Goal: Information Seeking & Learning: Learn about a topic

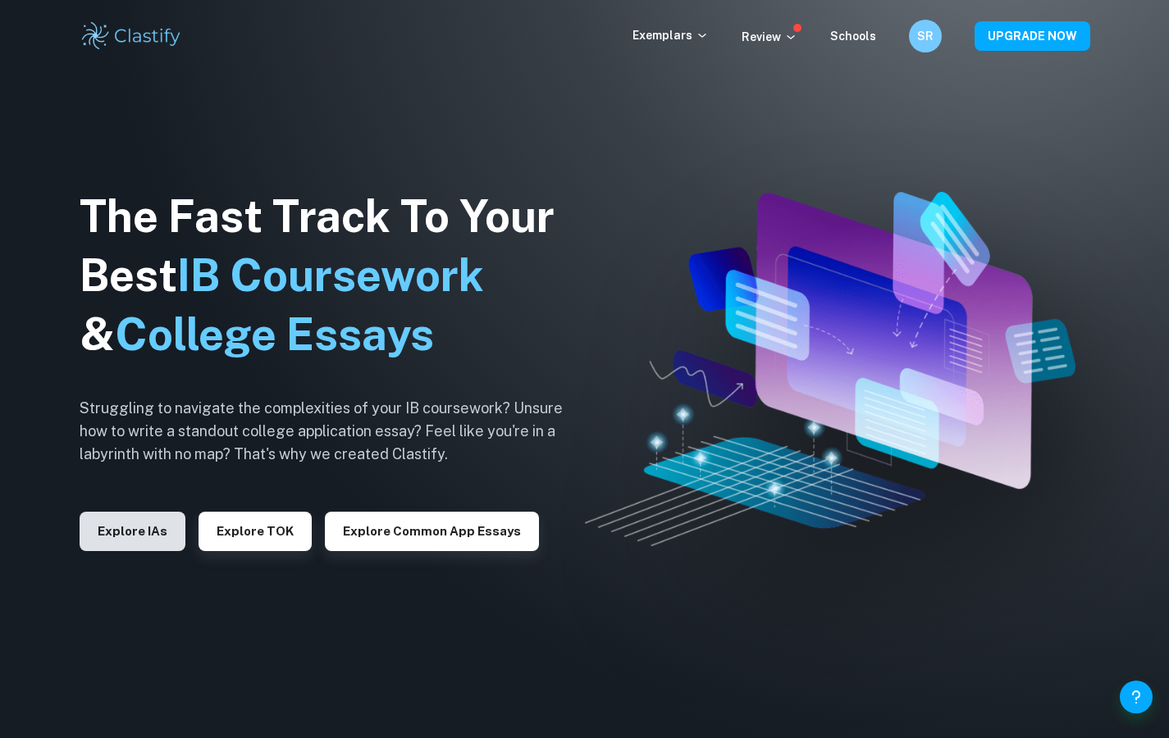
click at [121, 530] on button "Explore IAs" at bounding box center [133, 531] width 106 height 39
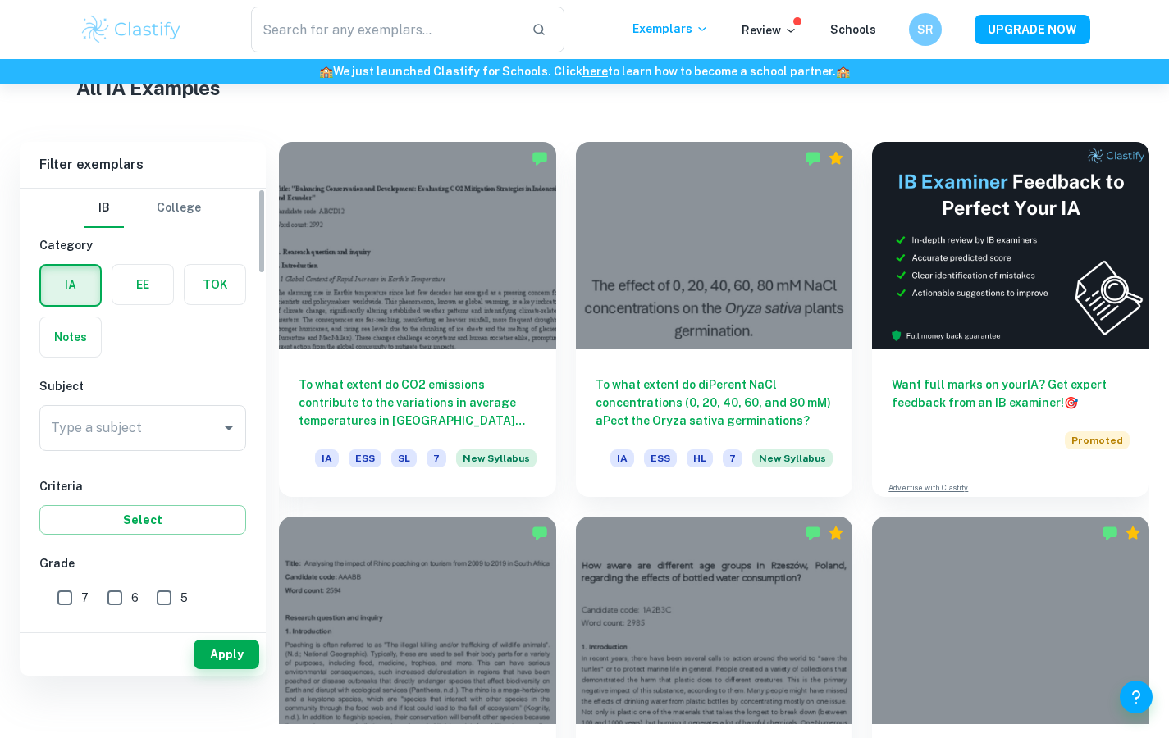
scroll to position [437, 0]
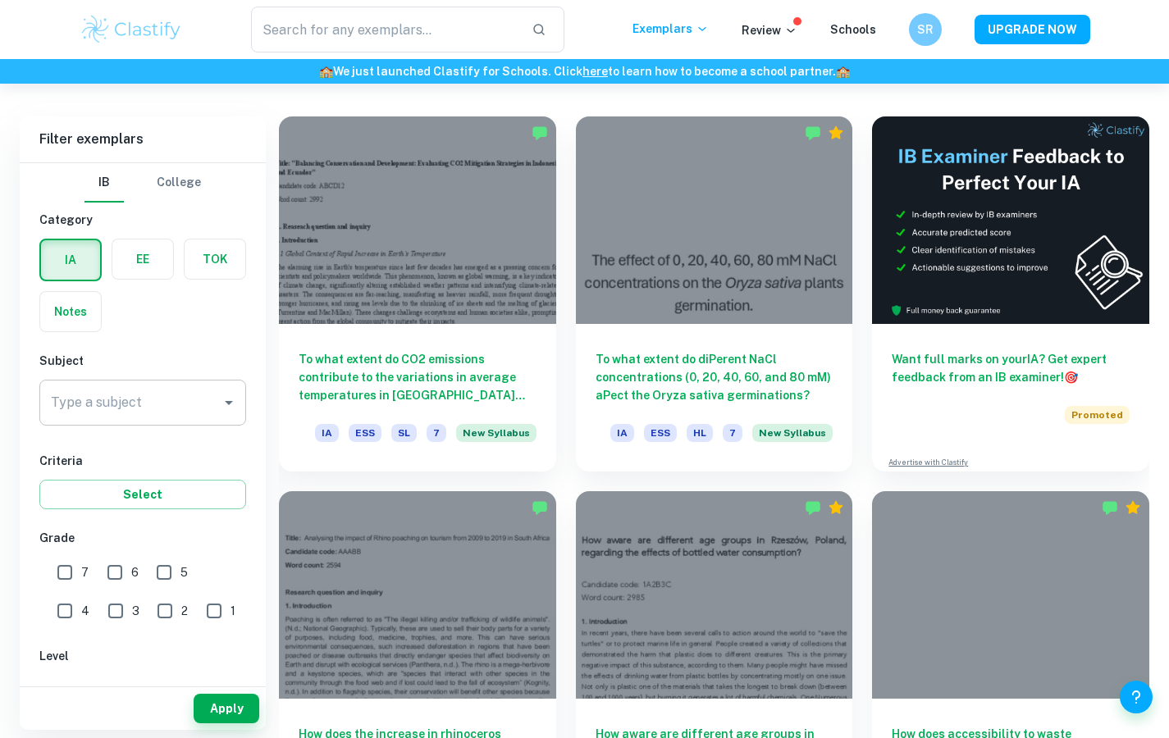
click at [178, 414] on input "Type a subject" at bounding box center [130, 402] width 167 height 31
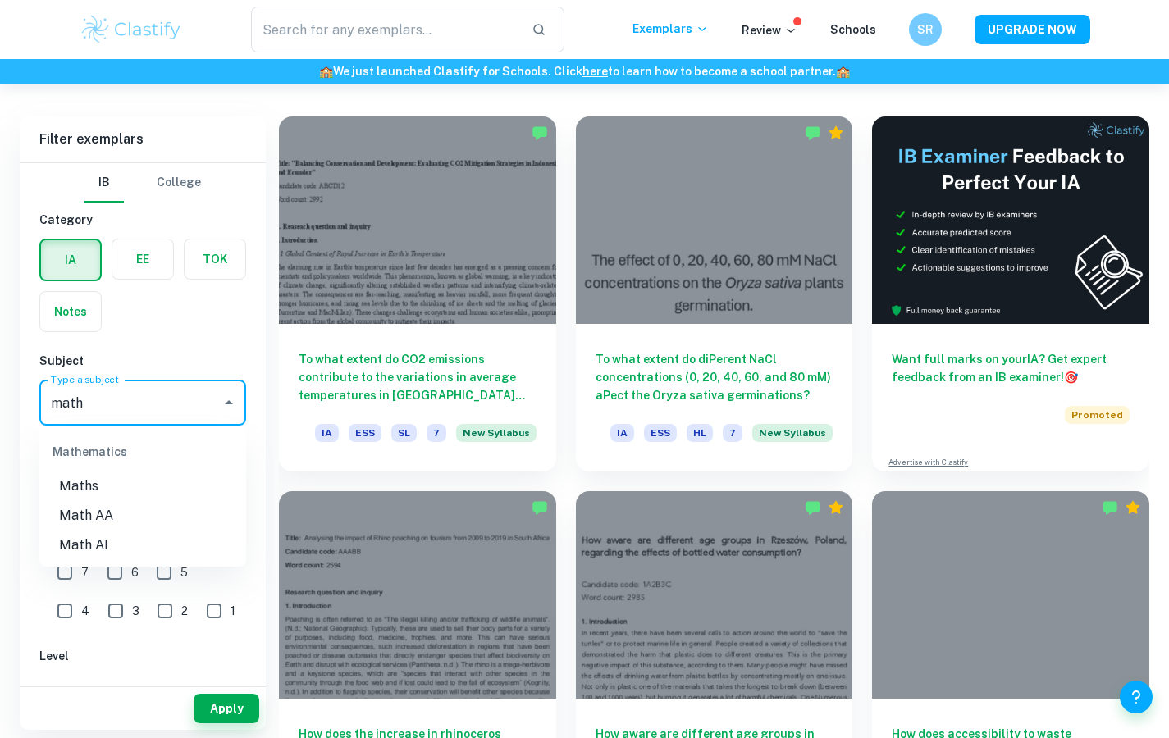
click at [63, 522] on li "Math AA" at bounding box center [142, 516] width 207 height 30
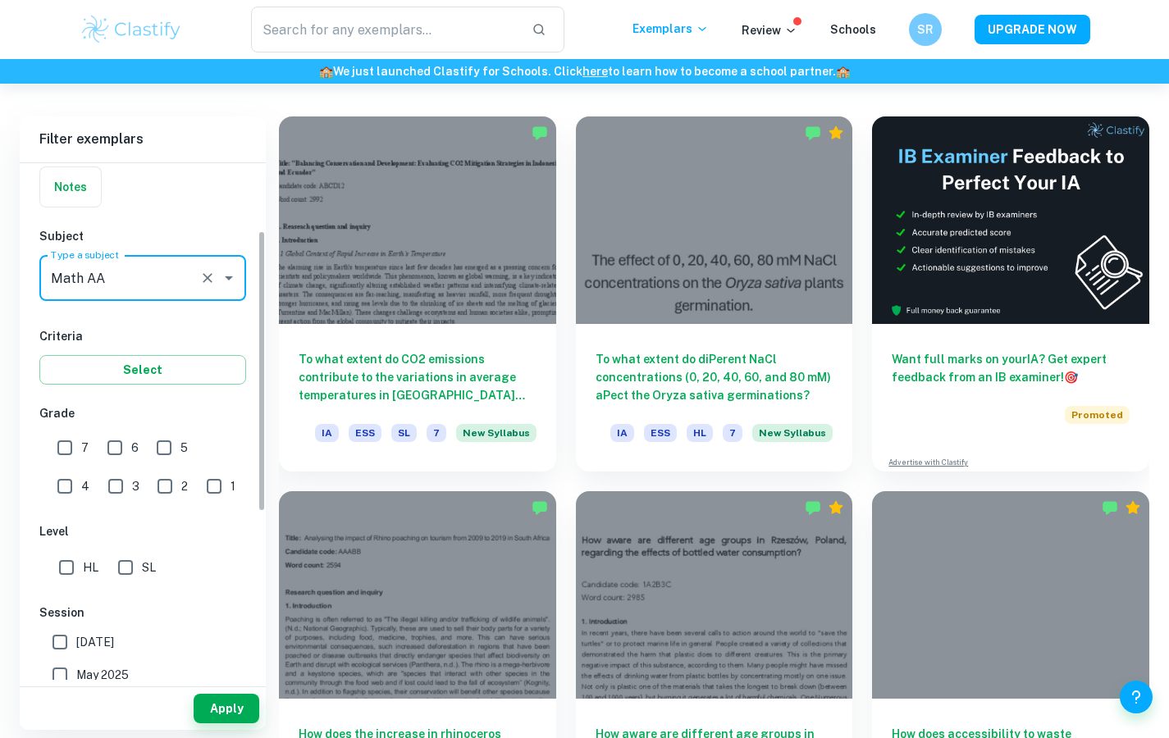
scroll to position [124, 0]
type input "Math AA"
click at [75, 578] on input "HL" at bounding box center [66, 568] width 33 height 33
checkbox input "true"
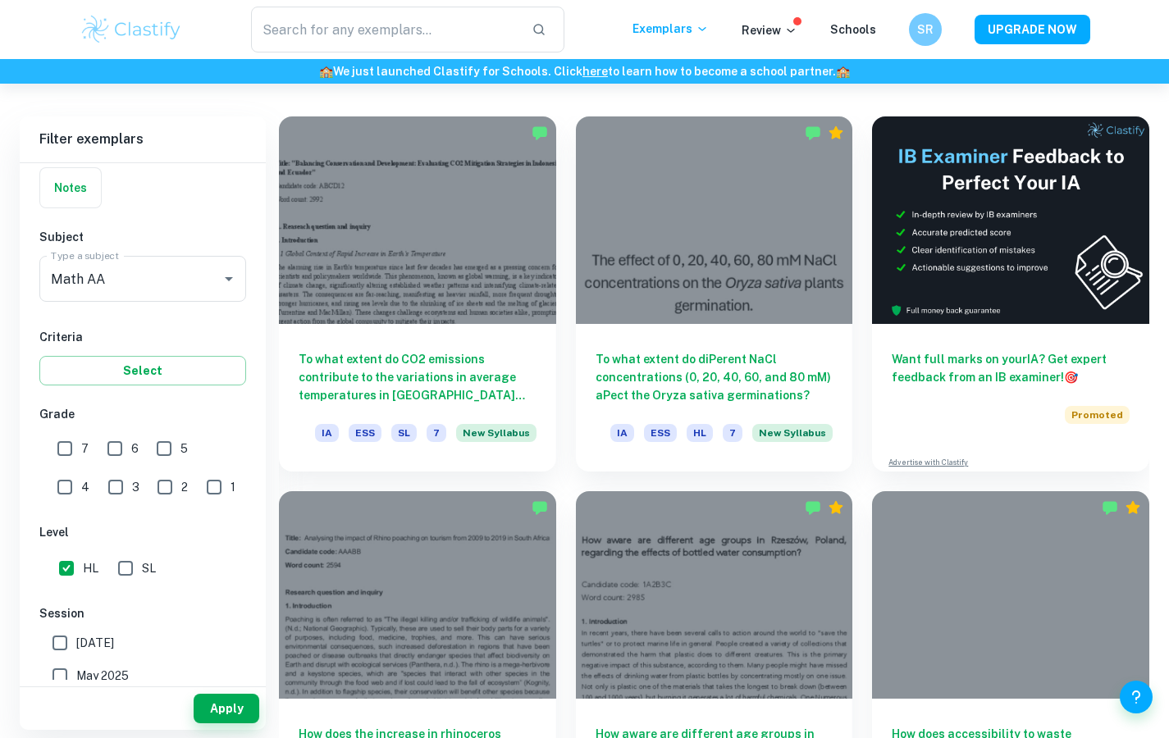
click at [72, 456] on input "7" at bounding box center [64, 448] width 33 height 33
checkbox input "true"
click at [235, 706] on button "Apply" at bounding box center [227, 709] width 66 height 30
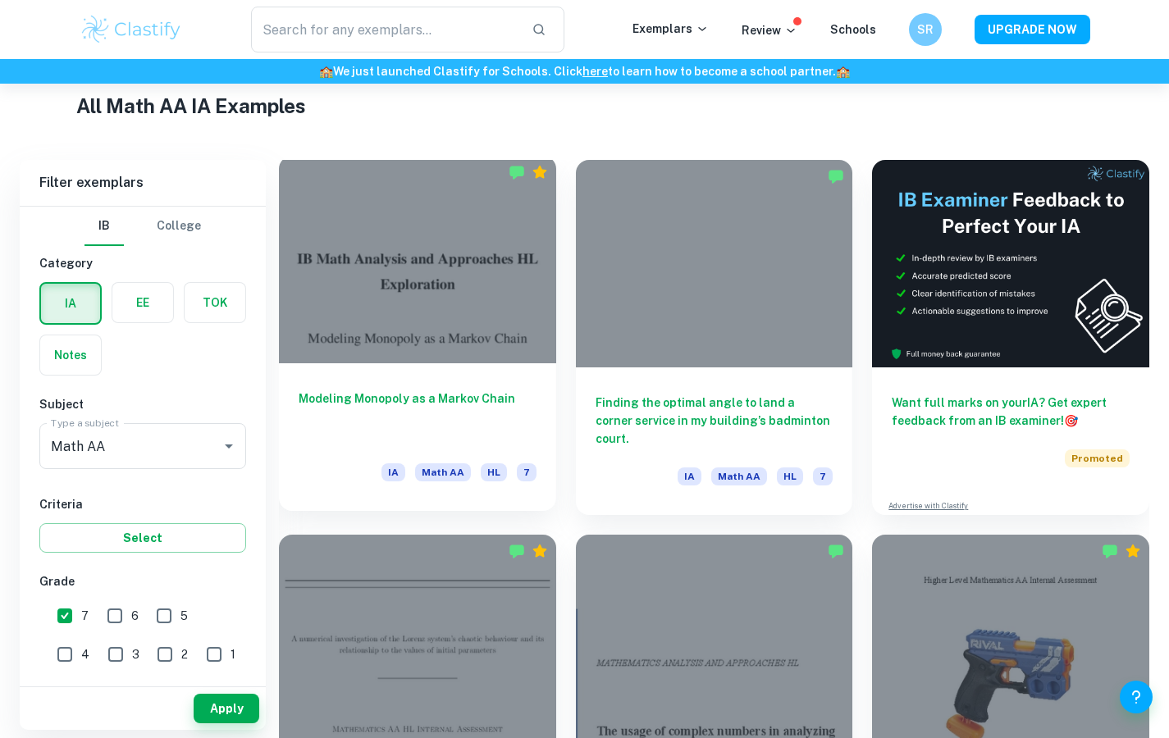
scroll to position [391, 0]
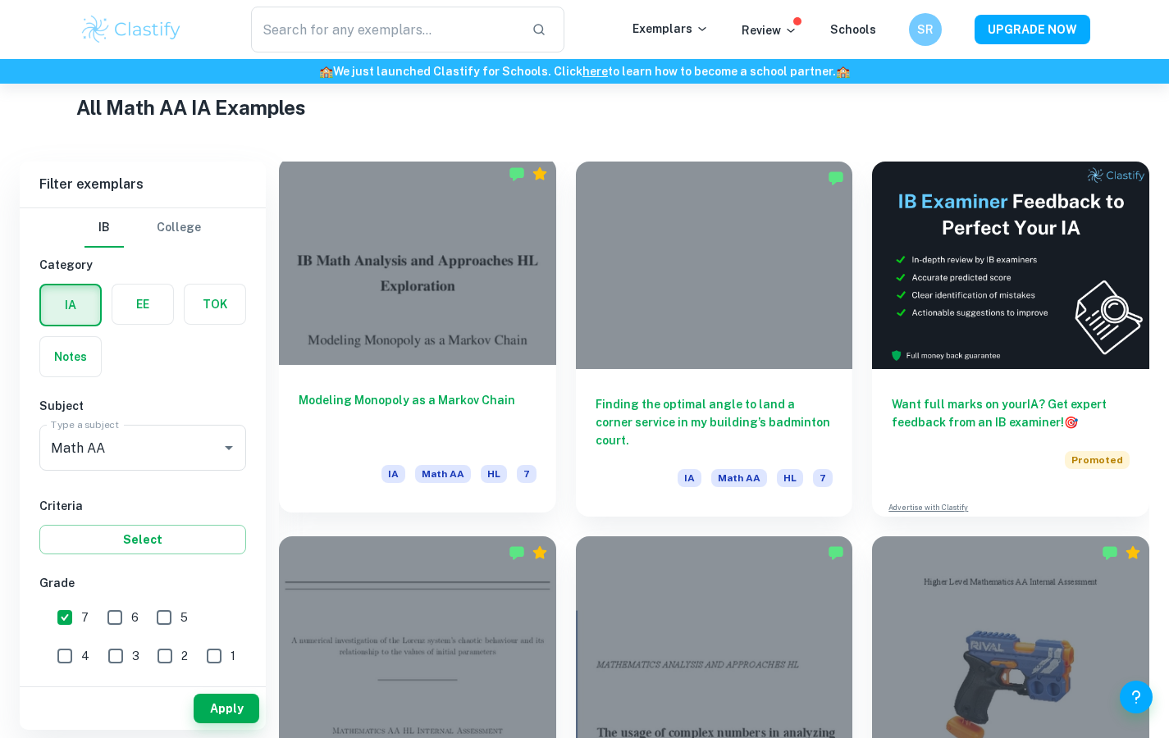
click at [492, 345] on div at bounding box center [417, 262] width 277 height 208
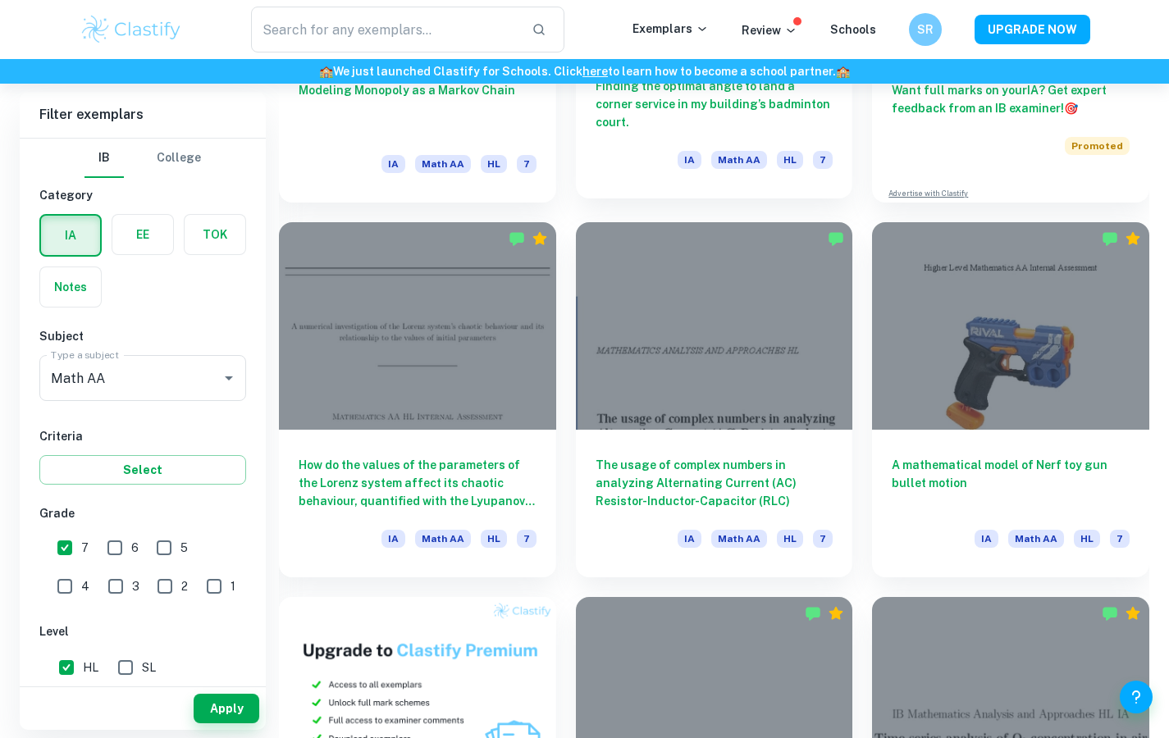
scroll to position [708, 0]
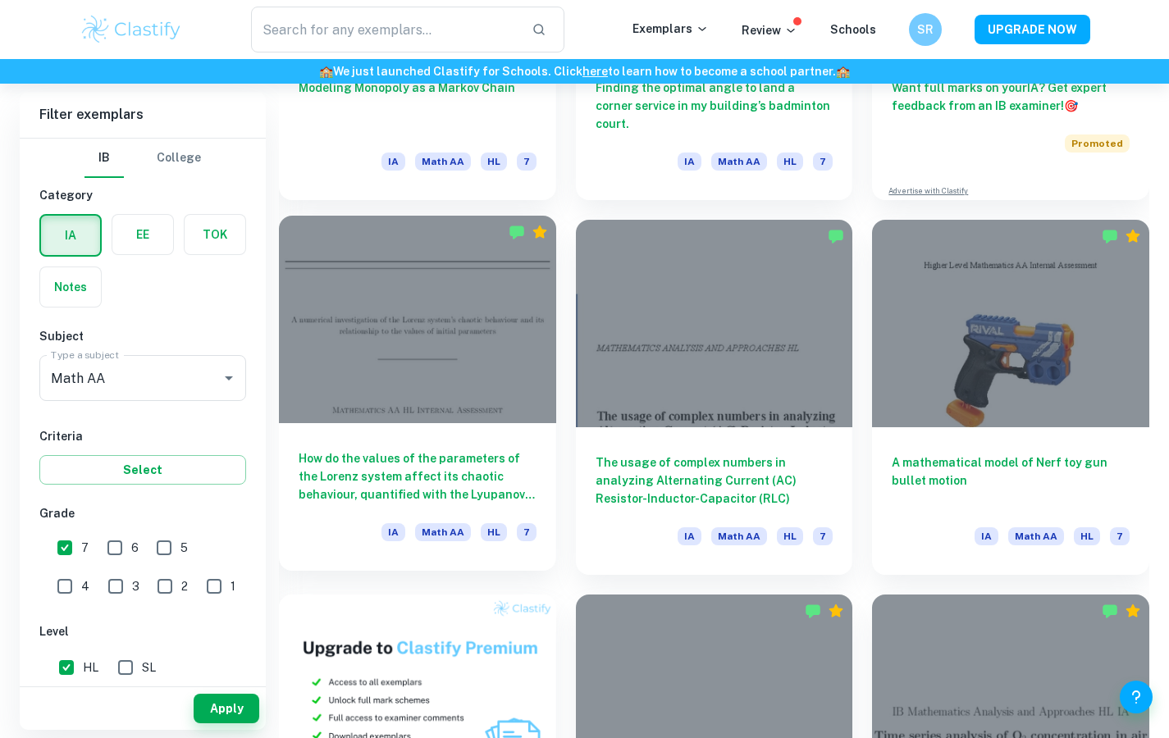
click at [470, 386] on div at bounding box center [417, 320] width 277 height 208
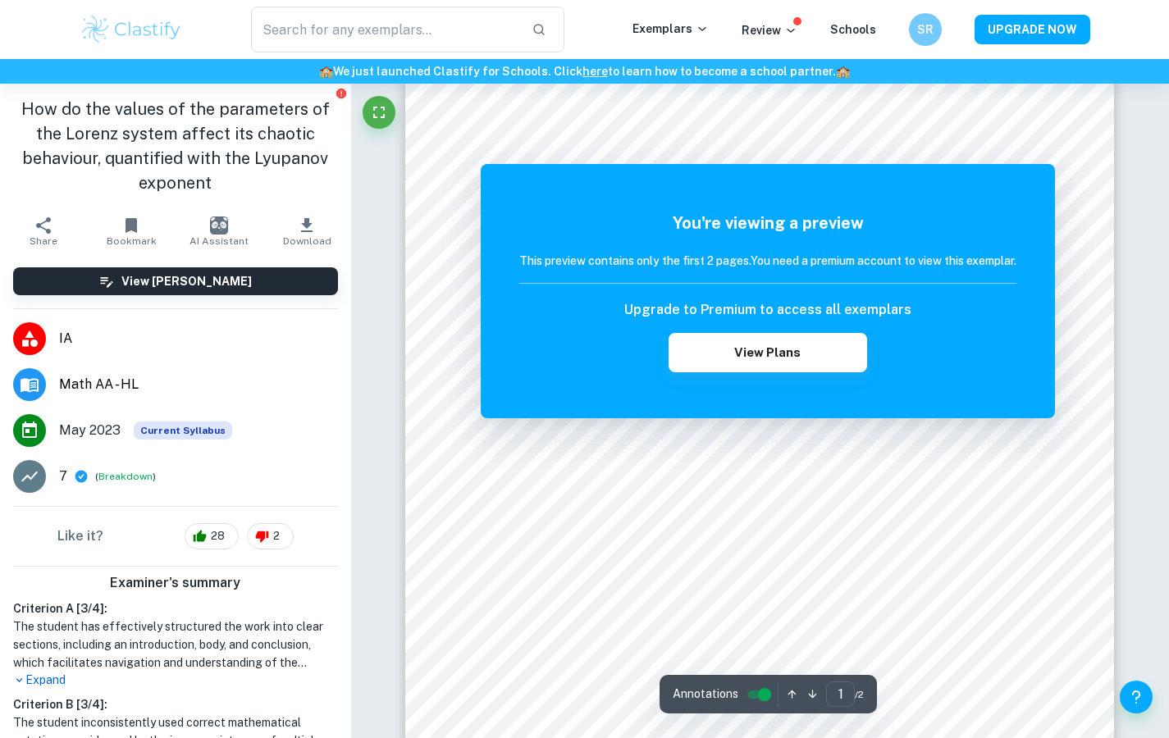
scroll to position [244, 0]
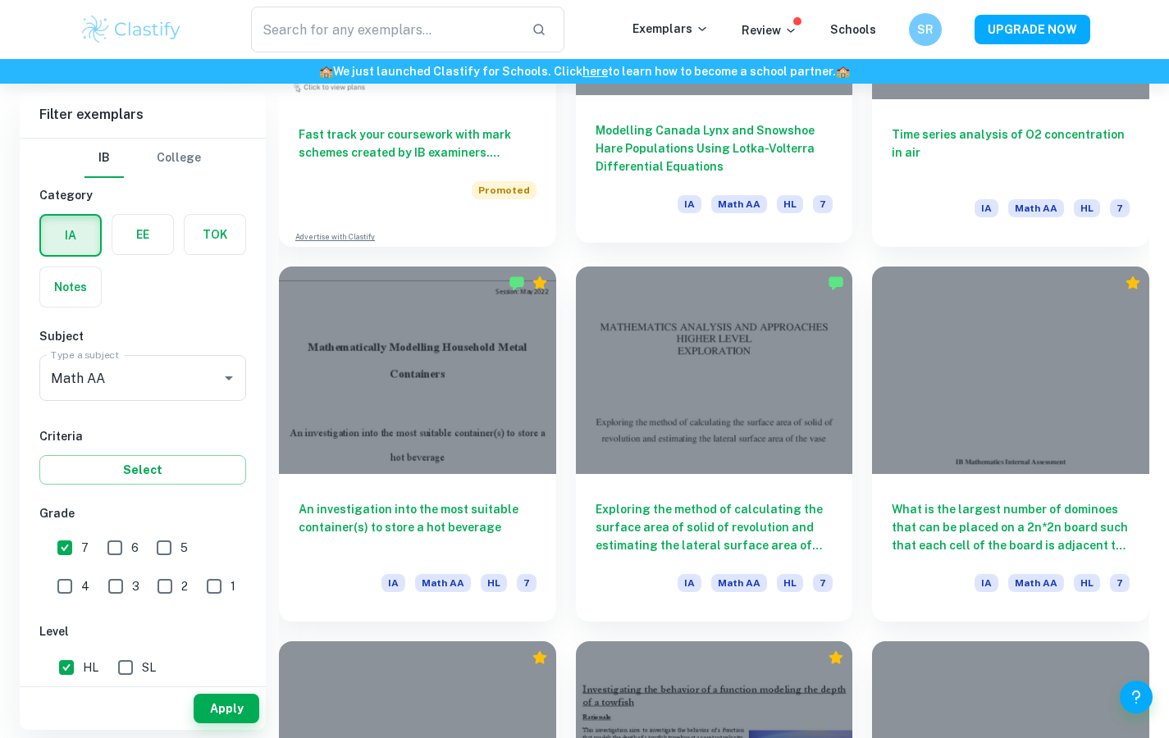
scroll to position [1413, 0]
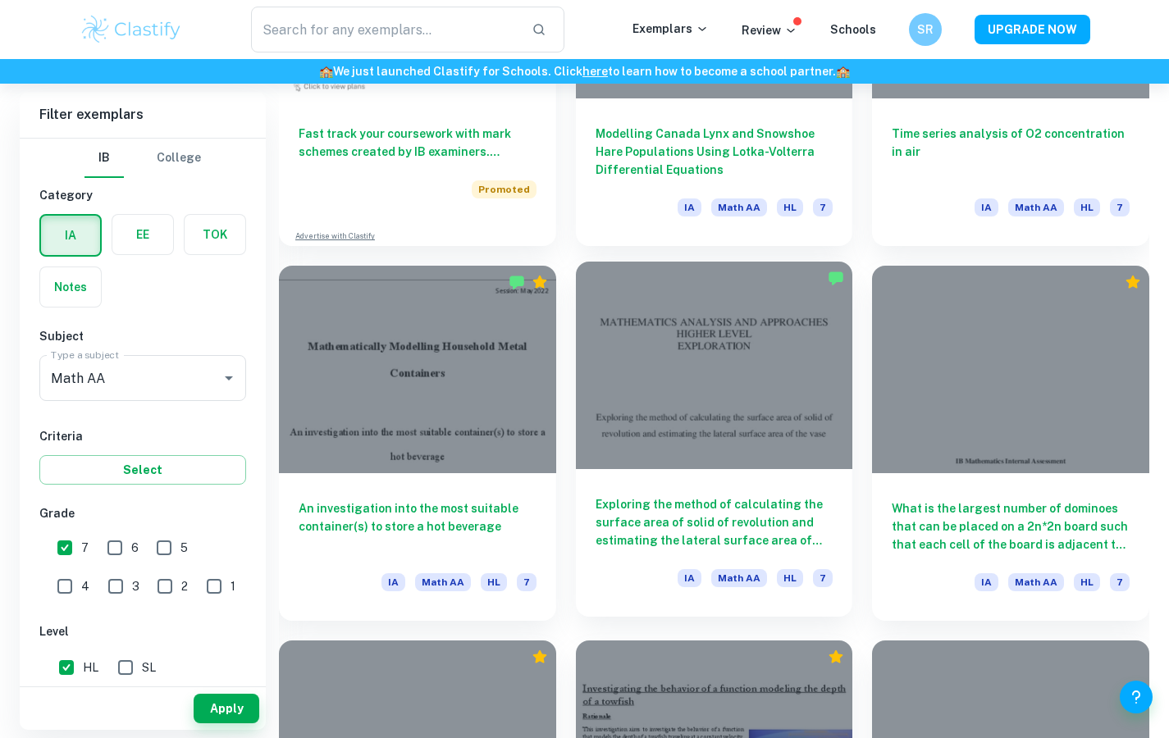
click at [715, 412] on div at bounding box center [714, 366] width 277 height 208
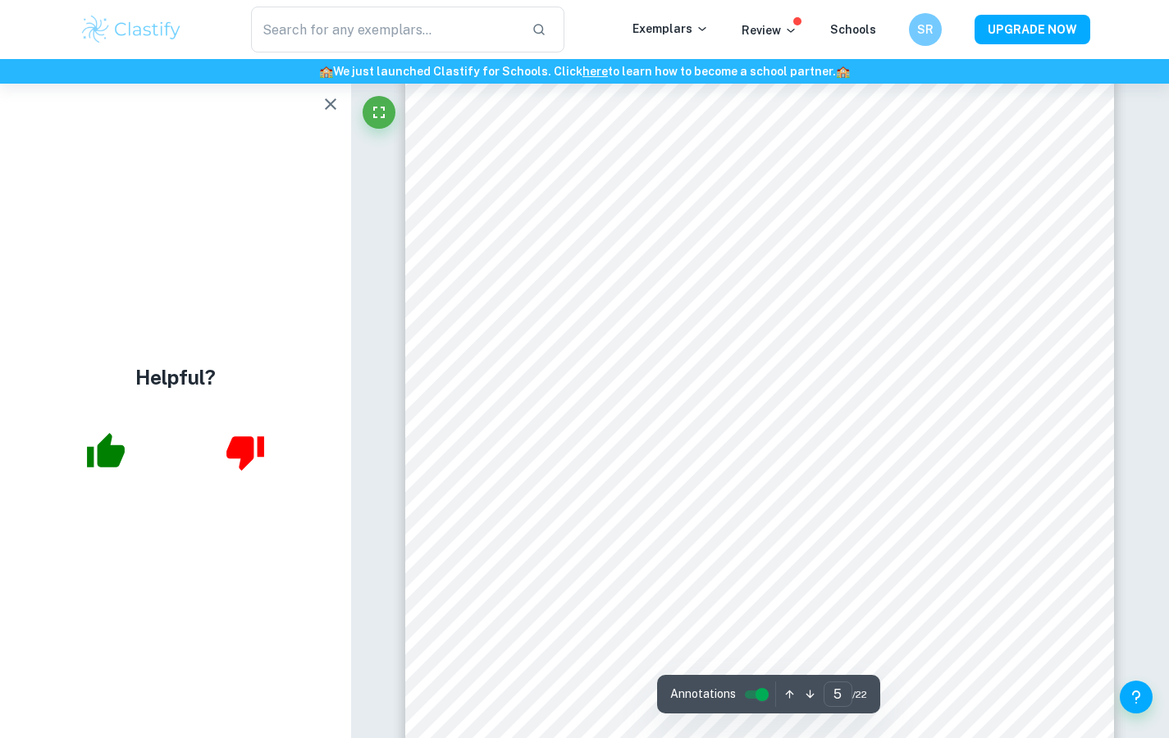
scroll to position [4115, 0]
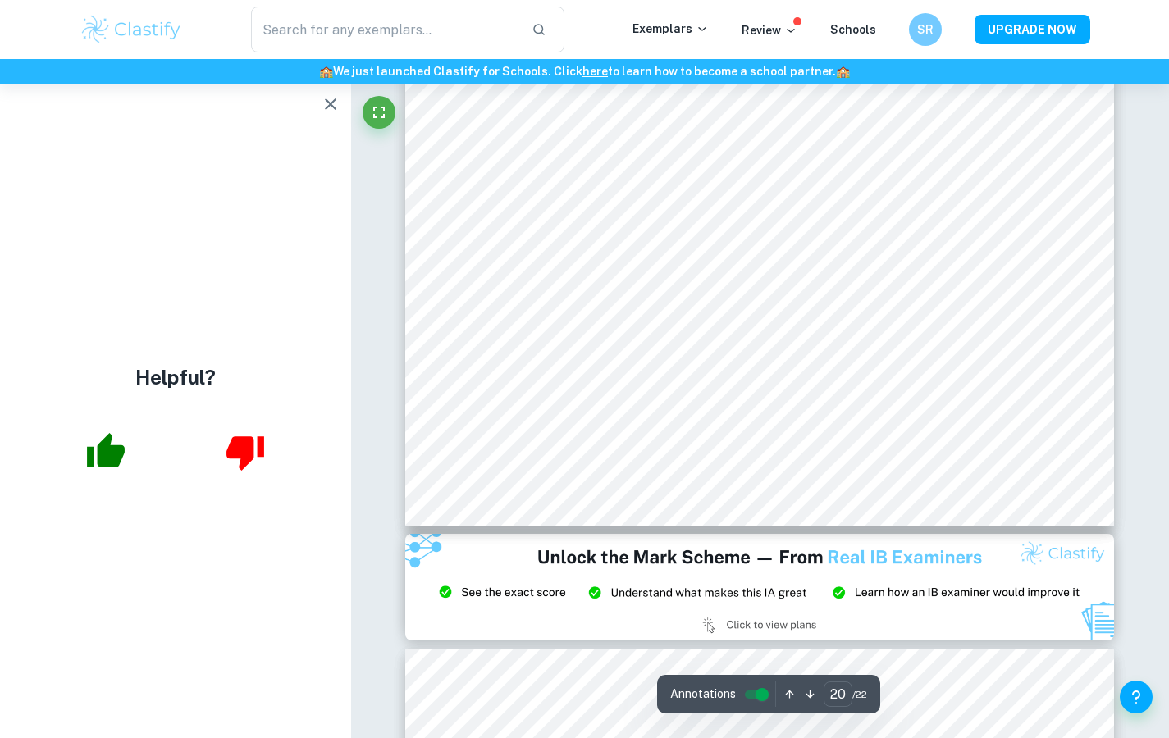
type input "21"
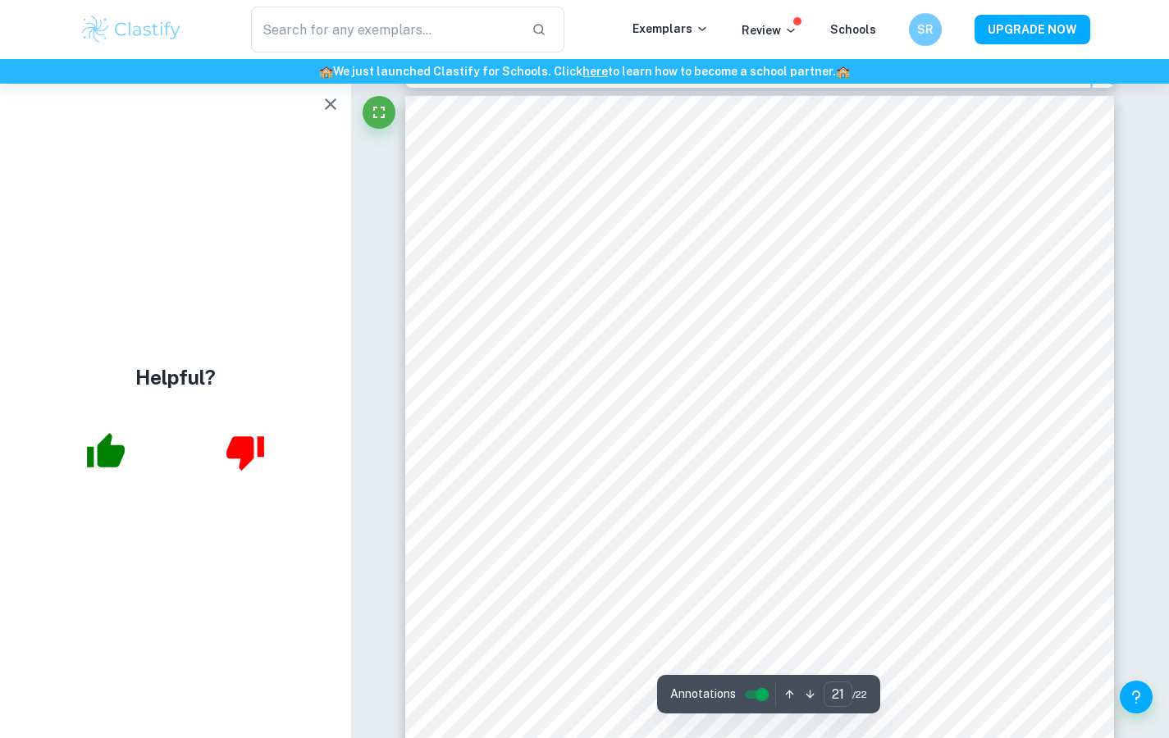
scroll to position [21051, 0]
